Goal: Browse casually

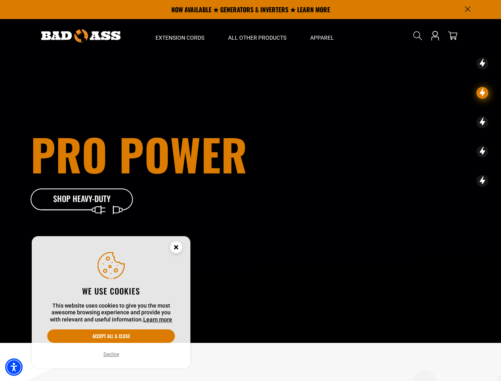
click at [251, 191] on div "Pro Power Shop Heavy-Duty" at bounding box center [163, 171] width 264 height 79
click at [14, 367] on img "Accessibility Menu" at bounding box center [13, 367] width 17 height 17
